Goal: Check status: Check status

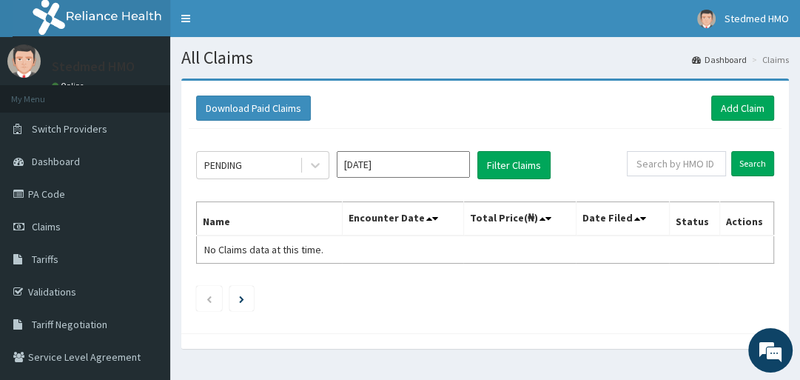
click at [391, 167] on input "[DATE]" at bounding box center [403, 164] width 133 height 27
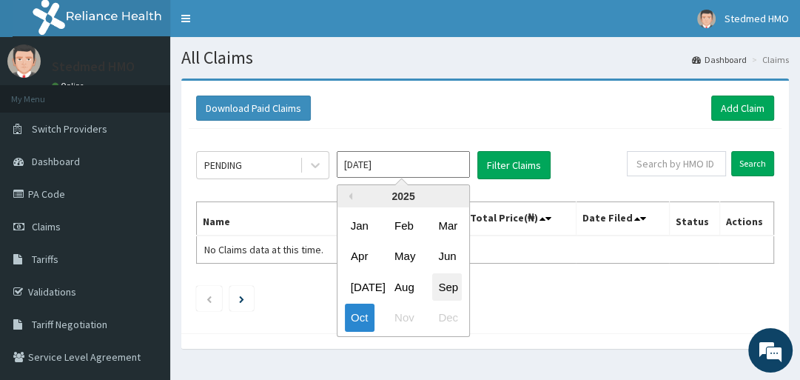
click at [454, 292] on div "Sep" at bounding box center [447, 286] width 30 height 27
type input "[DATE]"
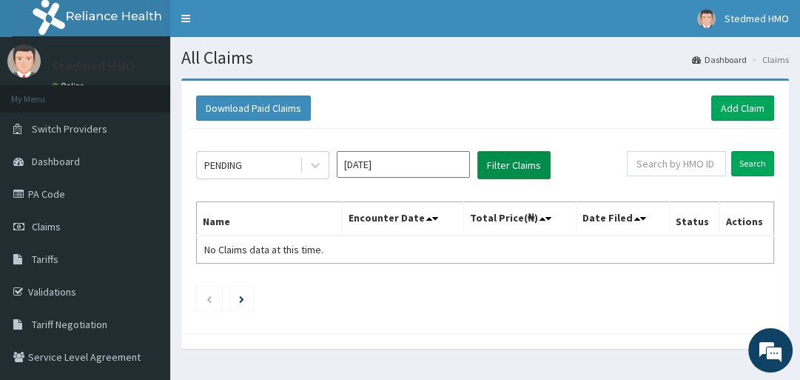
click at [524, 162] on button "Filter Claims" at bounding box center [514, 165] width 73 height 28
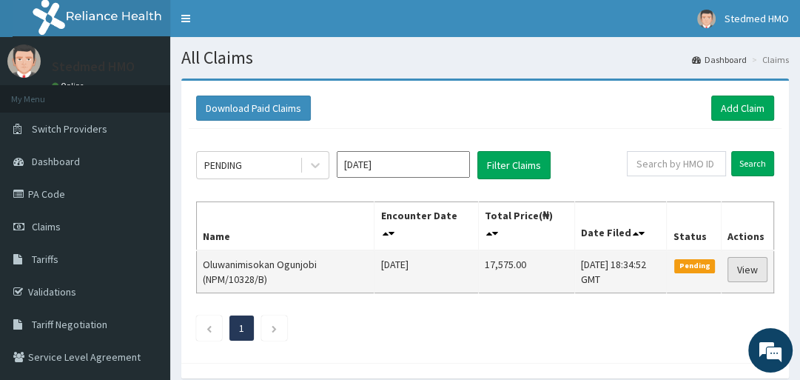
click at [740, 266] on link "View" at bounding box center [748, 269] width 40 height 25
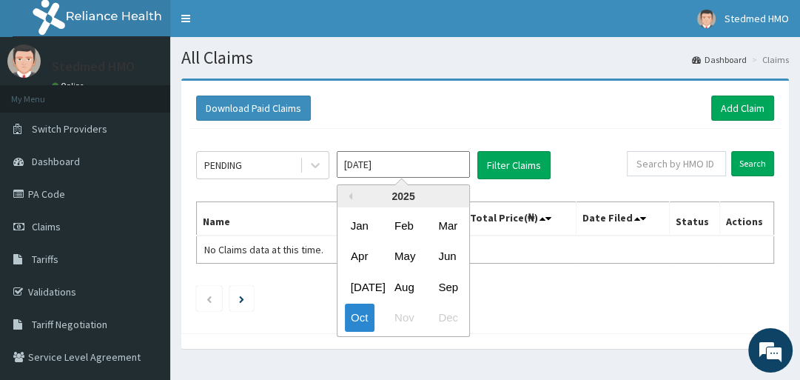
click at [385, 169] on input "[DATE]" at bounding box center [403, 164] width 133 height 27
click at [457, 284] on div "Sep" at bounding box center [447, 286] width 30 height 27
type input "[DATE]"
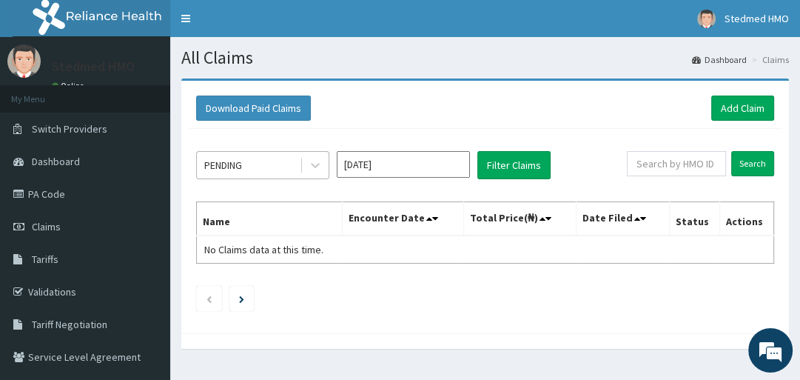
click at [260, 172] on div "PENDING" at bounding box center [248, 165] width 103 height 24
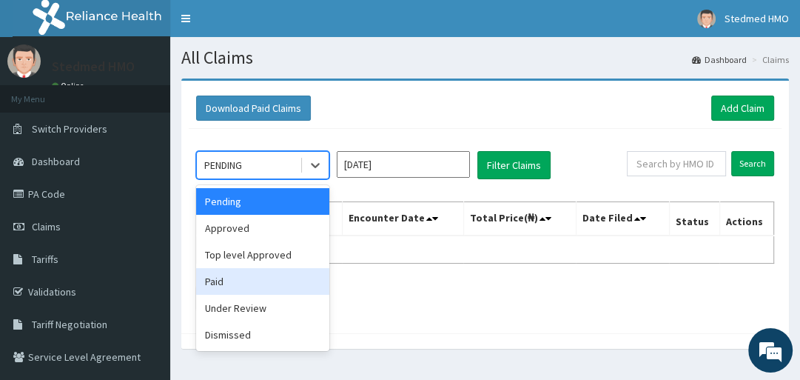
click at [235, 281] on div "Paid" at bounding box center [262, 281] width 133 height 27
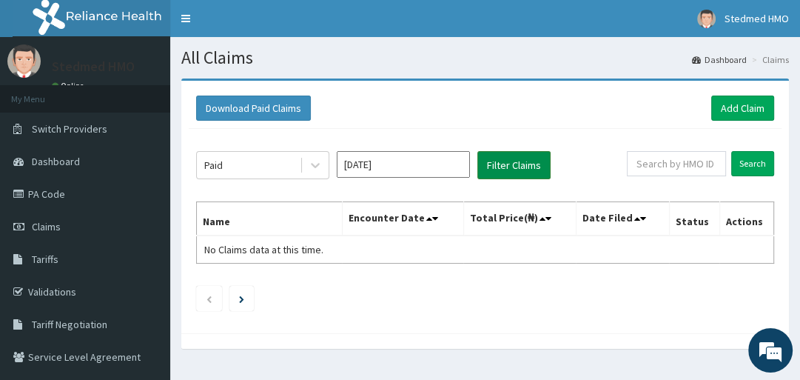
click at [518, 158] on button "Filter Claims" at bounding box center [514, 165] width 73 height 28
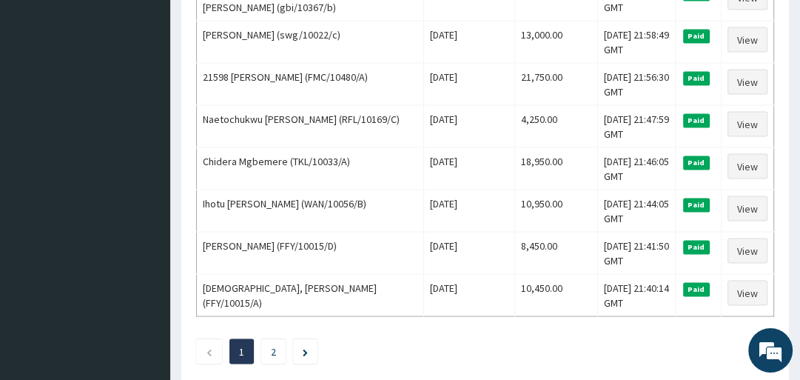
scroll to position [2121, 0]
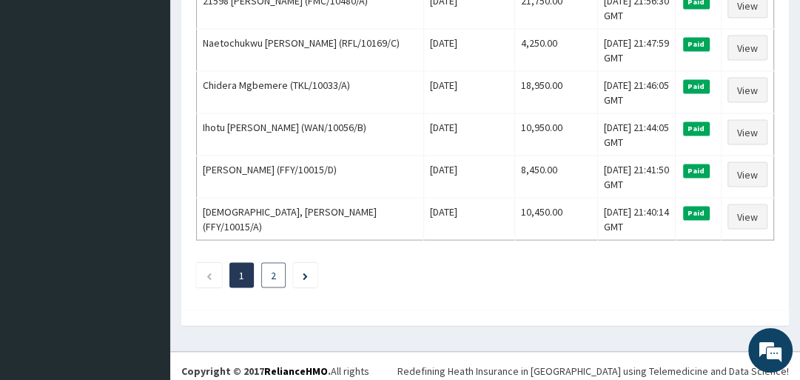
click at [277, 265] on li "2" at bounding box center [273, 275] width 24 height 25
click at [271, 269] on link "2" at bounding box center [273, 275] width 5 height 13
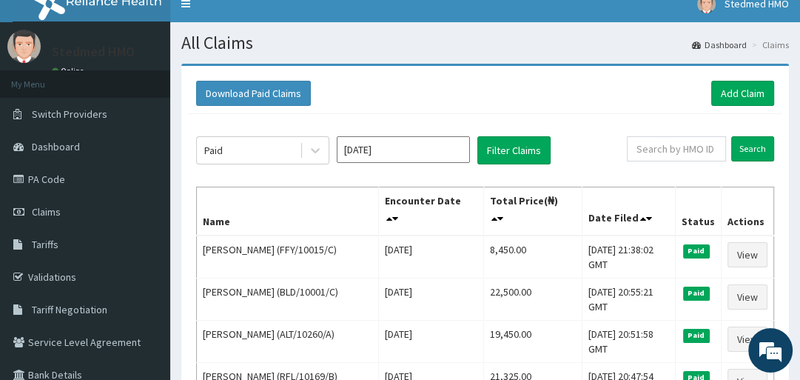
scroll to position [0, 0]
